Goal: Information Seeking & Learning: Learn about a topic

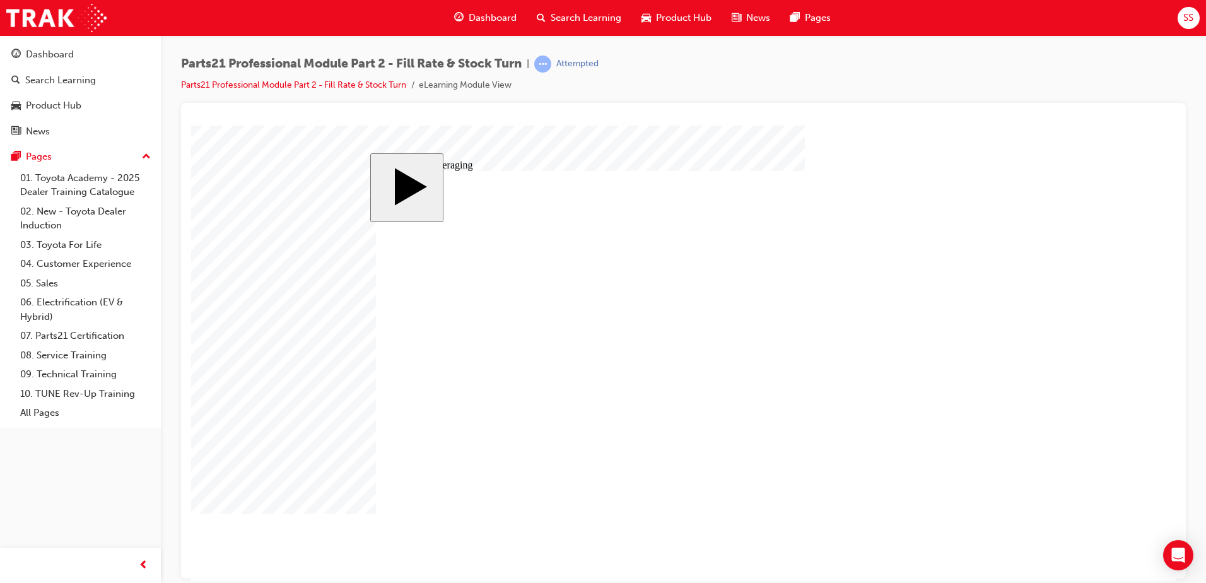
type input "4"
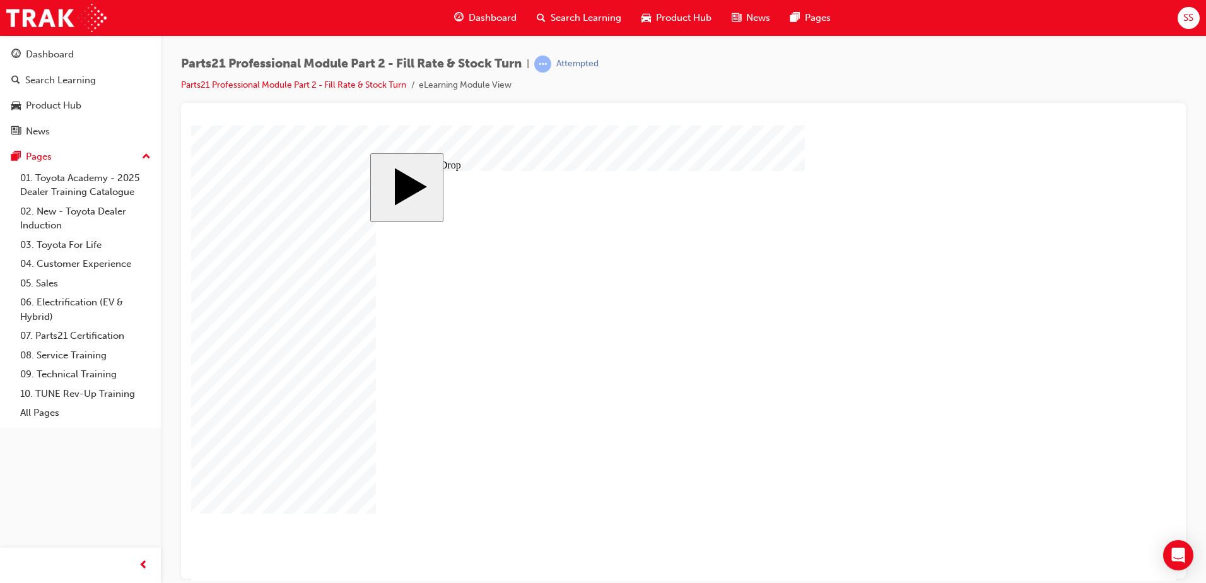
drag, startPoint x: 449, startPoint y: 308, endPoint x: 776, endPoint y: 336, distance: 328.5
drag, startPoint x: 516, startPoint y: 305, endPoint x: 665, endPoint y: 325, distance: 150.2
drag, startPoint x: 514, startPoint y: 354, endPoint x: 741, endPoint y: 351, distance: 227.1
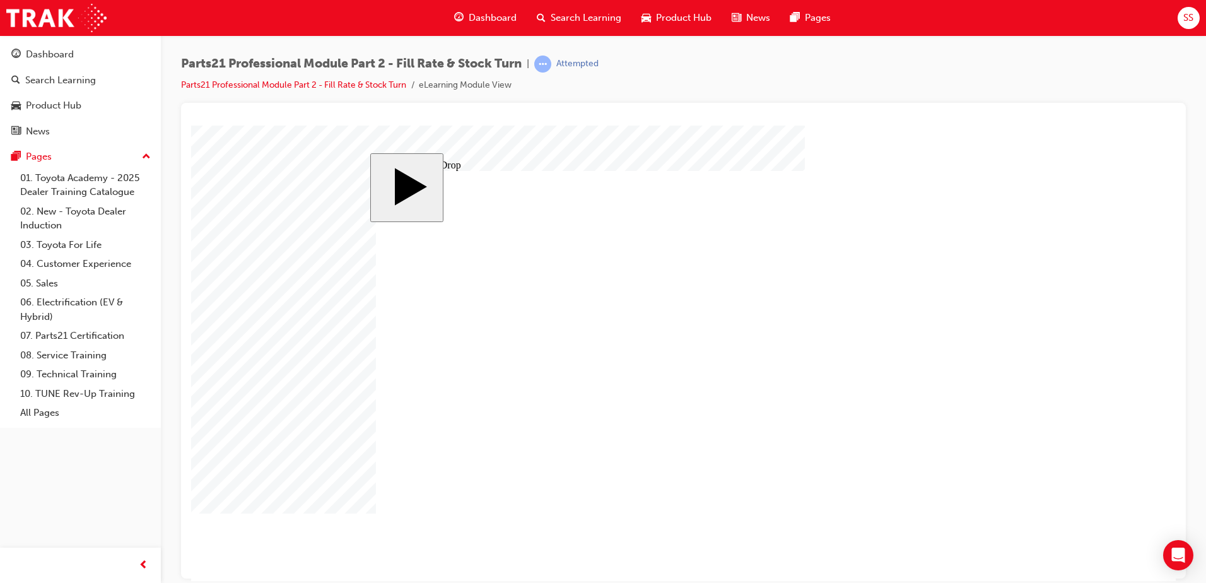
drag, startPoint x: 432, startPoint y: 408, endPoint x: 421, endPoint y: 406, distance: 10.2
drag, startPoint x: 457, startPoint y: 449, endPoint x: 794, endPoint y: 384, distance: 343.2
drag, startPoint x: 524, startPoint y: 447, endPoint x: 781, endPoint y: 401, distance: 261.0
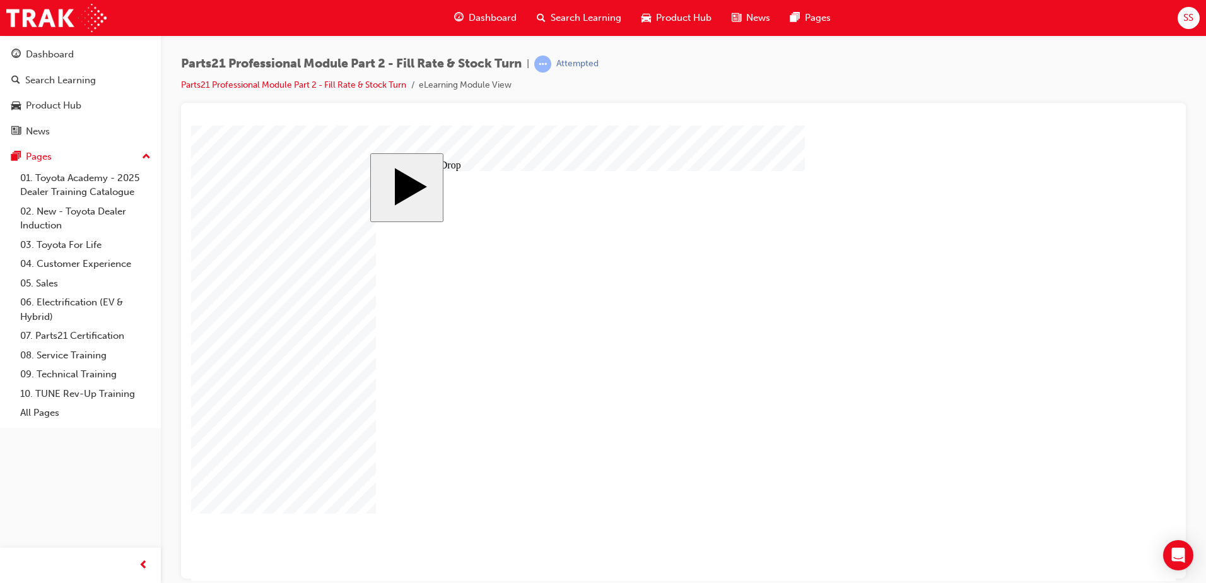
drag, startPoint x: 456, startPoint y: 418, endPoint x: 850, endPoint y: 382, distance: 395.9
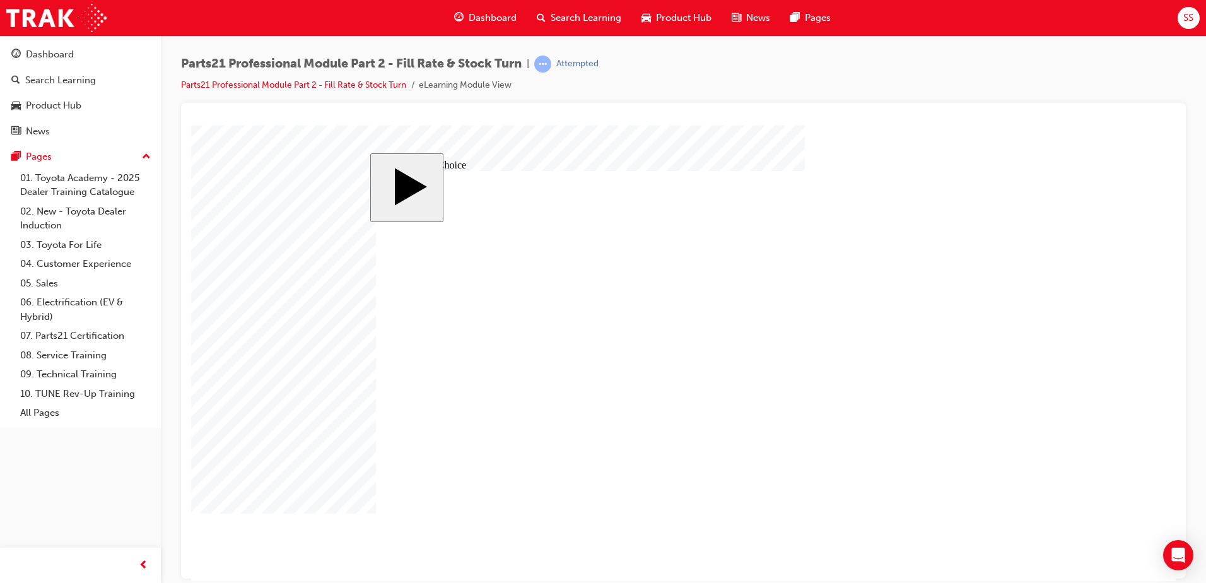
radio input "false"
radio input "true"
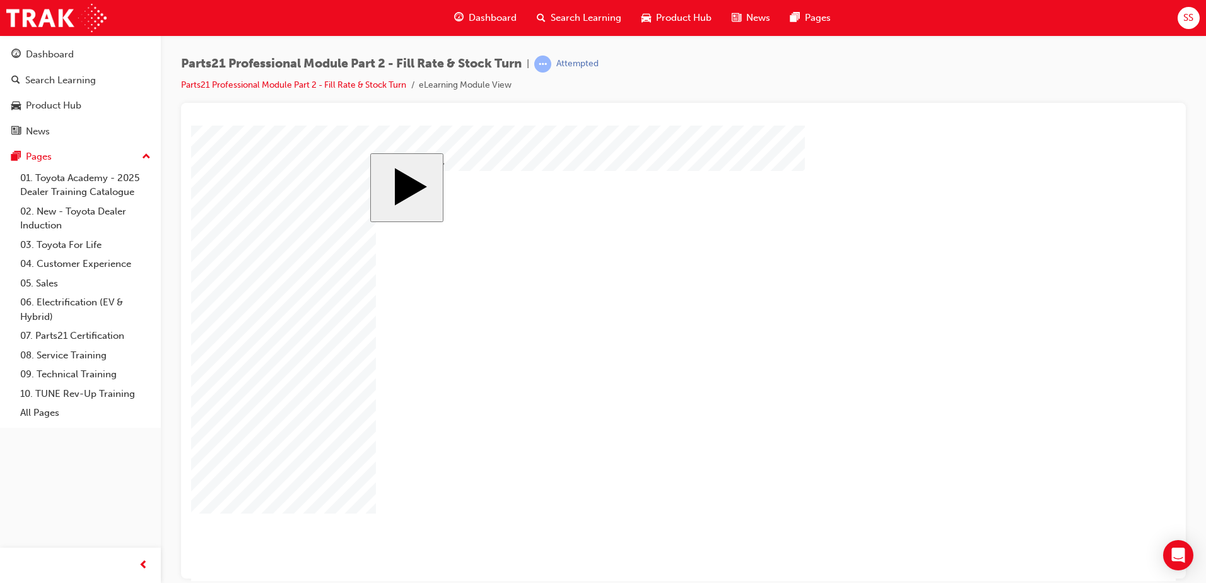
checkbox input "true"
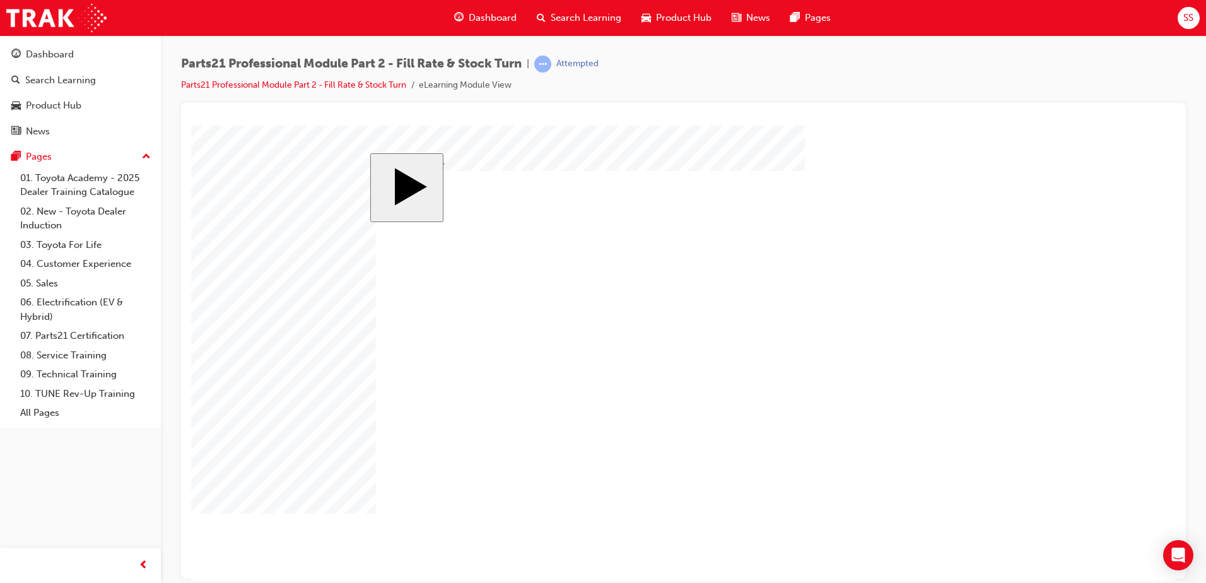
checkbox input "false"
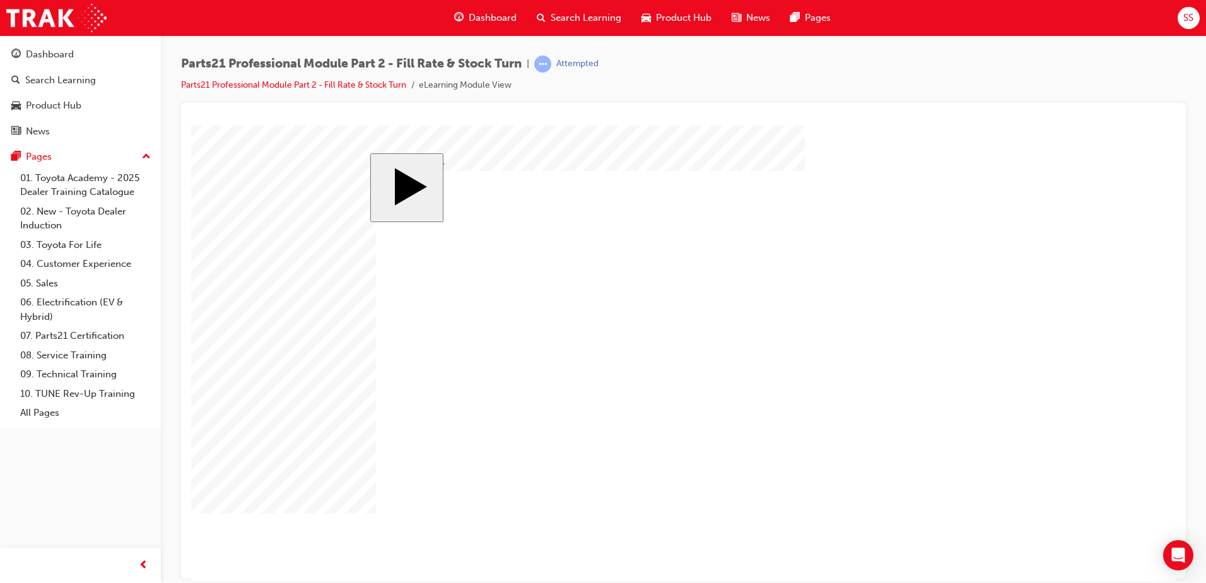
checkbox input "false"
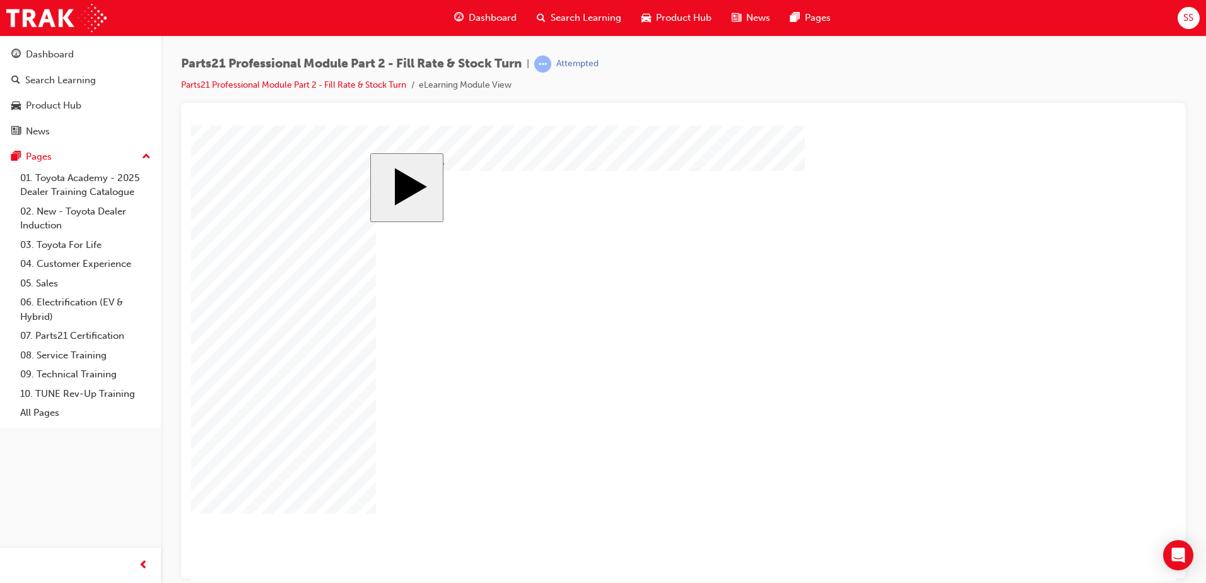
checkbox input "false"
drag, startPoint x: 464, startPoint y: 386, endPoint x: 466, endPoint y: 365, distance: 20.9
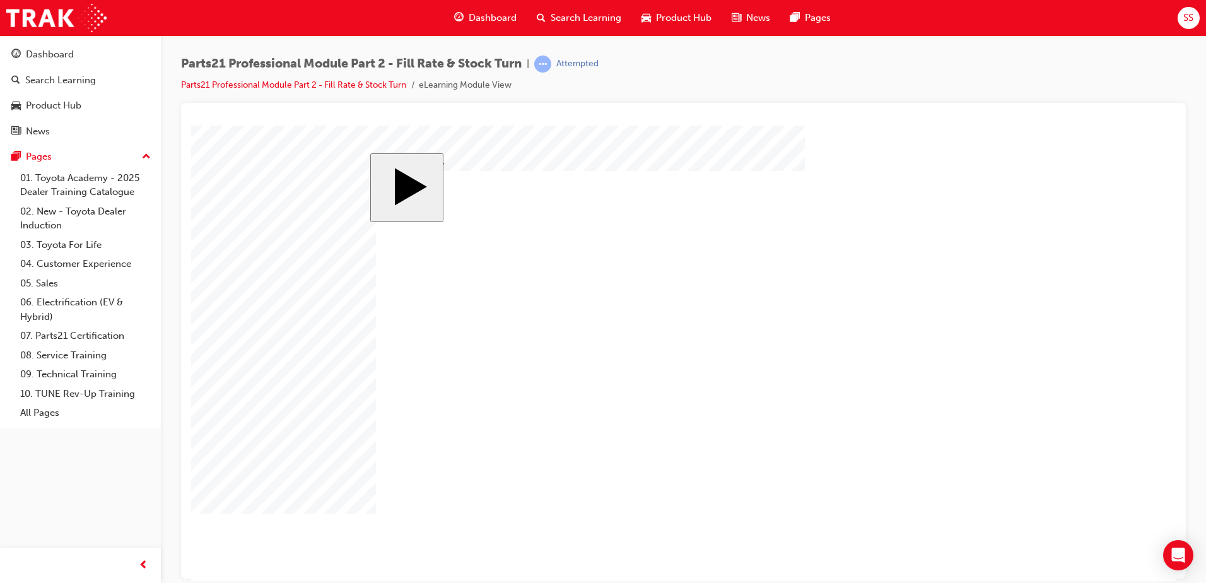
checkbox input "true"
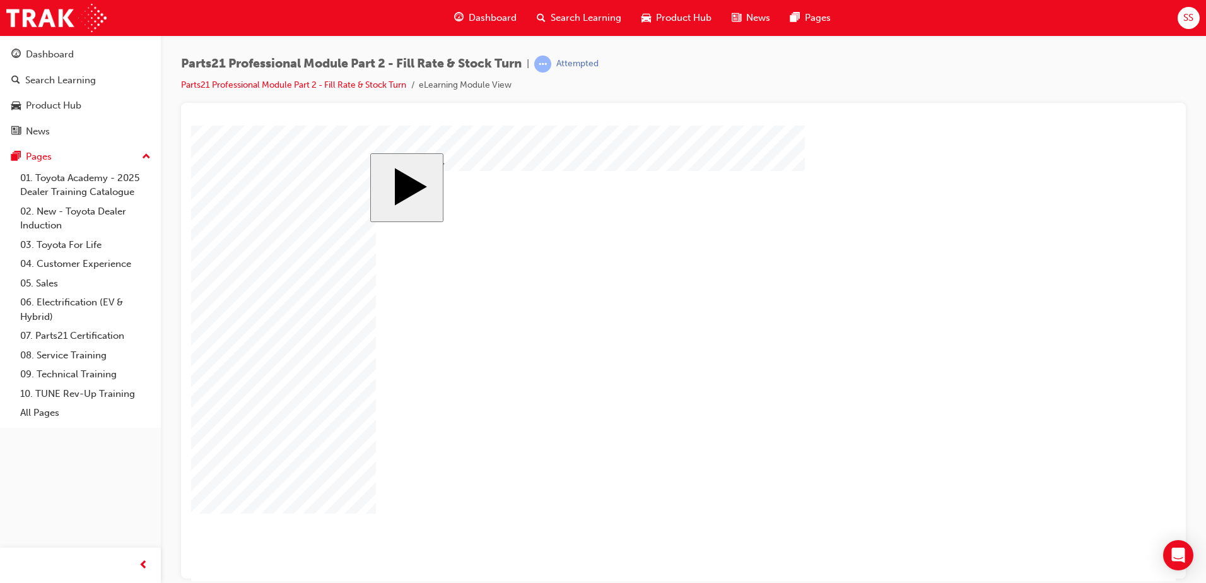
drag, startPoint x: 467, startPoint y: 310, endPoint x: 473, endPoint y: 290, distance: 21.2
checkbox input "true"
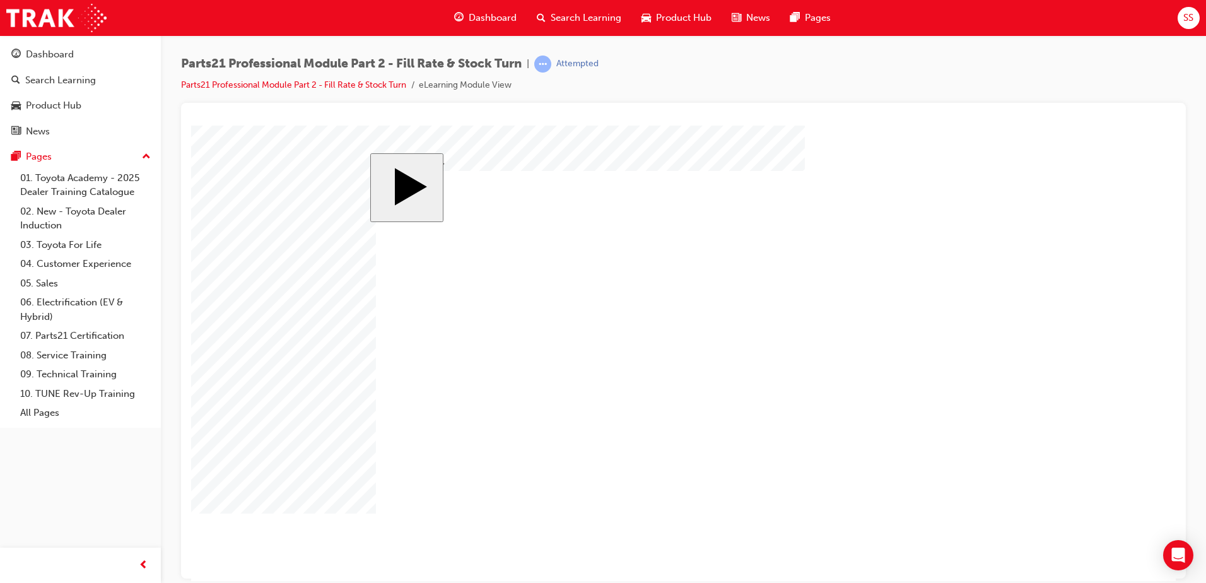
checkbox input "true"
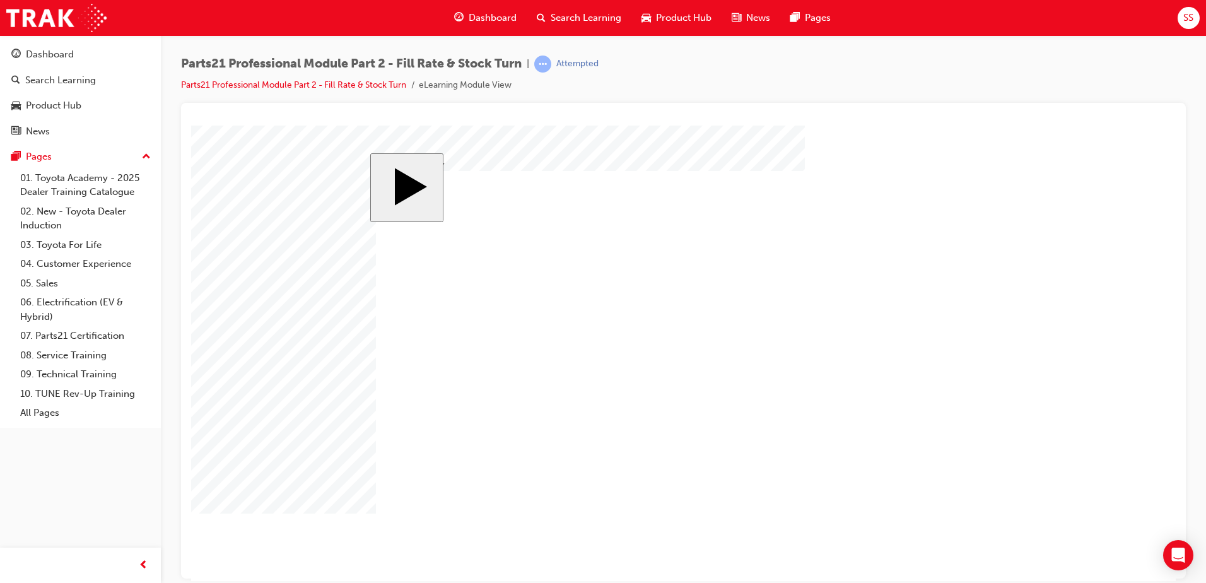
radio input "true"
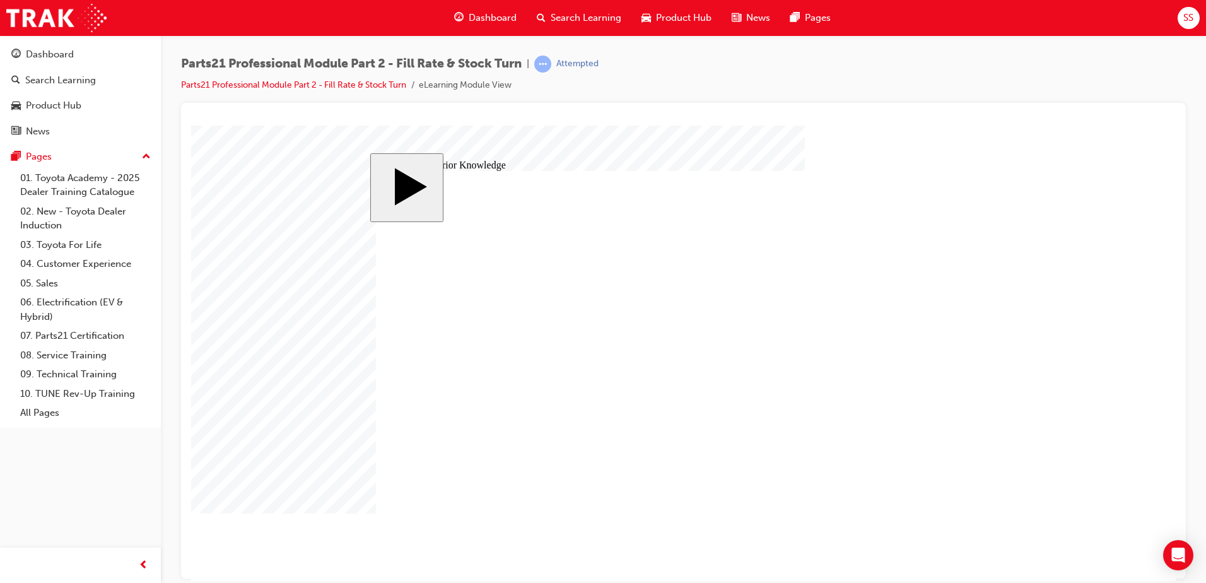
drag, startPoint x: 404, startPoint y: 349, endPoint x: 789, endPoint y: 380, distance: 385.4
drag, startPoint x: 837, startPoint y: 386, endPoint x: 473, endPoint y: 358, distance: 365.1
